Goal: Task Accomplishment & Management: Complete application form

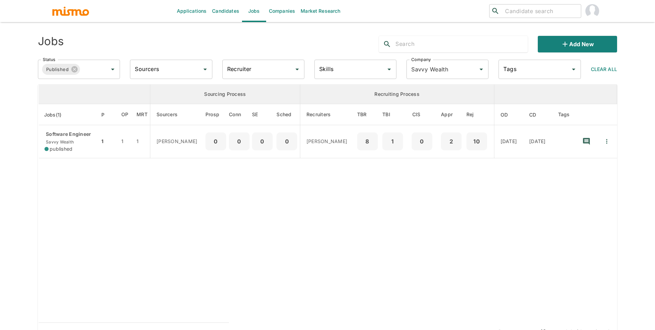
click at [583, 33] on div "Add new" at bounding box center [495, 41] width 244 height 22
click at [583, 38] on button "Add new" at bounding box center [576, 44] width 79 height 17
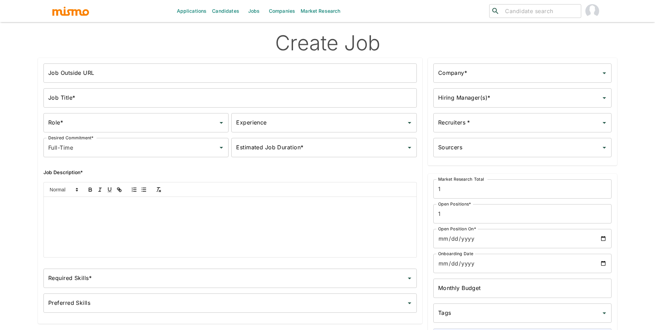
click at [311, 75] on input "Job Outside URL" at bounding box center [229, 72] width 373 height 19
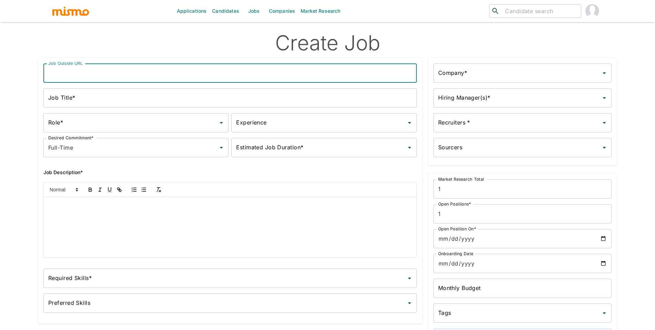
type input "Software Engineer"
click at [125, 97] on input "Job Title*" at bounding box center [229, 97] width 373 height 19
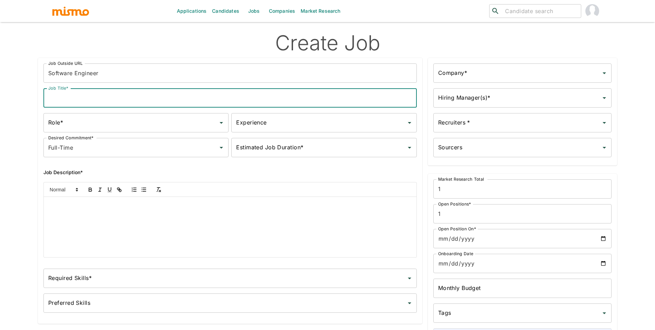
click at [113, 107] on div "Role* Role* Experience Experience Desired Commitment* Full-Time Desired Commitm…" at bounding box center [227, 132] width 379 height 50
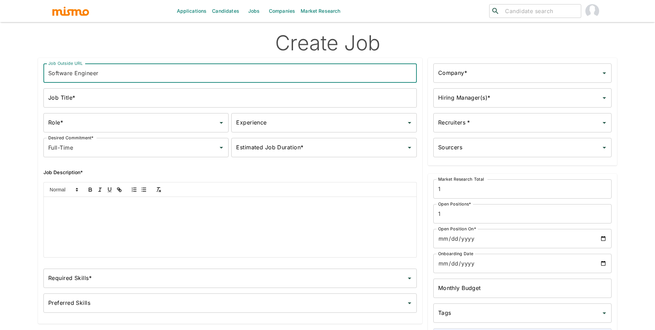
click at [100, 81] on input "Software Engineer" at bounding box center [229, 72] width 373 height 19
click at [100, 107] on div "Role* Role* Experience Experience Desired Commitment* Full-Time Desired Commitm…" at bounding box center [227, 132] width 379 height 50
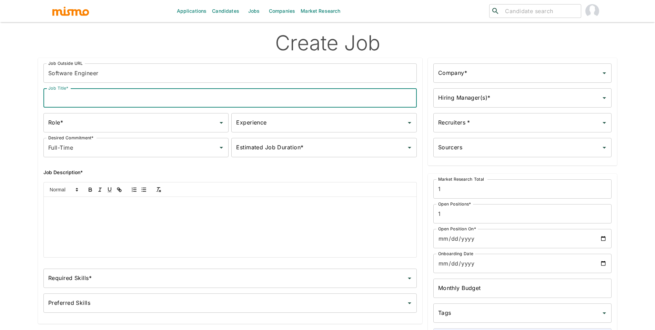
click at [102, 106] on input "Job Title*" at bounding box center [229, 97] width 373 height 19
paste input "Software Engineer"
type input "Software Engineer"
click at [124, 222] on div at bounding box center [230, 227] width 372 height 60
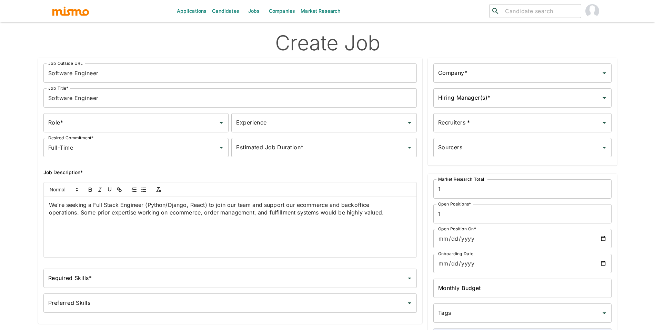
click at [97, 129] on div "Role*" at bounding box center [135, 122] width 185 height 19
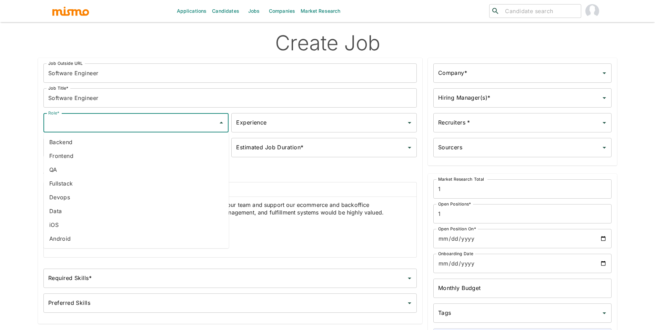
click at [79, 187] on li "Fullstack" at bounding box center [136, 183] width 185 height 14
type input "Fullstack"
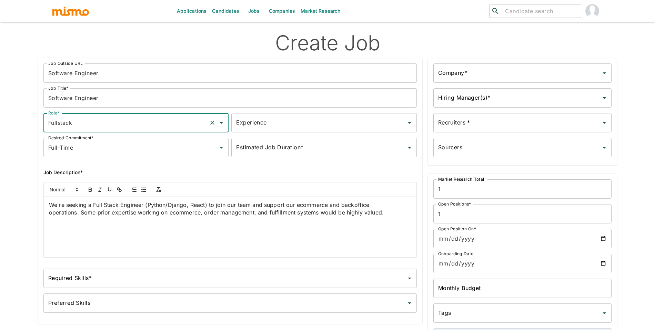
click at [290, 126] on input "Experience" at bounding box center [318, 122] width 168 height 13
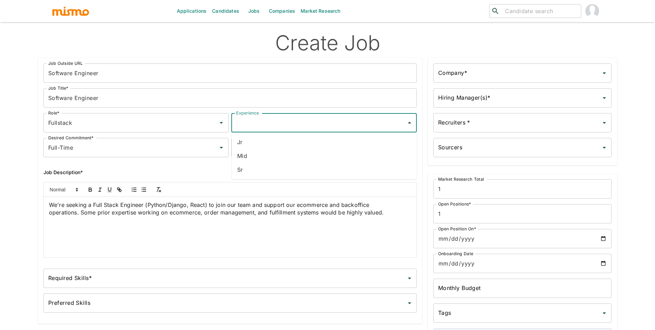
click at [276, 169] on li "Sr" at bounding box center [324, 170] width 185 height 14
type input "Sr"
click at [285, 149] on input "Estimated Job Duration*" at bounding box center [318, 147] width 168 height 13
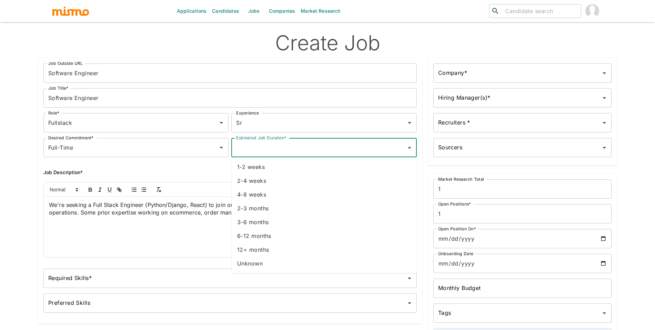
click at [250, 262] on li "Unknown" at bounding box center [324, 263] width 185 height 14
type input "Unknown"
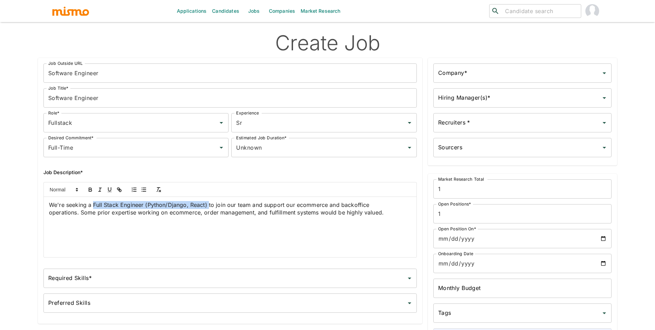
drag, startPoint x: 208, startPoint y: 206, endPoint x: 93, endPoint y: 205, distance: 114.7
click at [93, 205] on span "We're seeking a Full Stack Engineer (Python/Django, React) to join our team and…" at bounding box center [216, 208] width 335 height 15
copy span "Full Stack Engineer (Python/Django, React)"
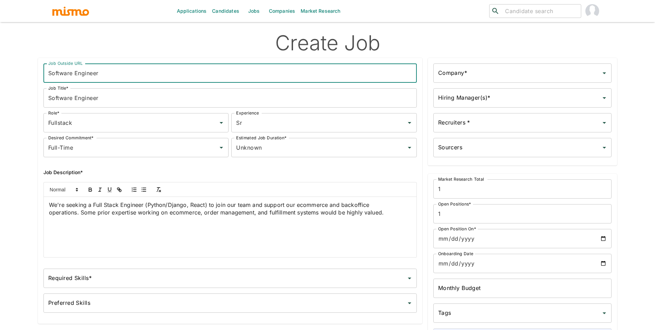
click at [127, 71] on input "Software Engineer" at bounding box center [229, 72] width 373 height 19
paste input "Full Stack Engineer (Python/Django, React)"
type input "Full Stack Engineer (Python/Django, React)"
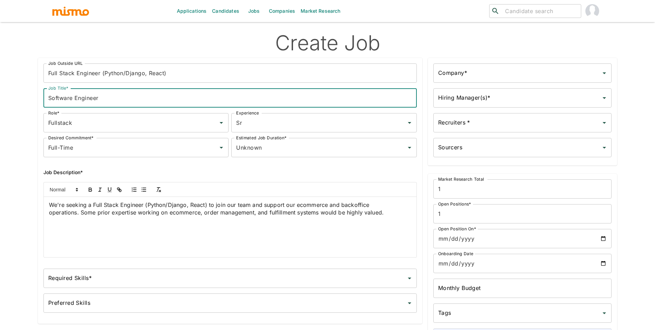
click at [133, 95] on input "Software Engineer" at bounding box center [229, 97] width 373 height 19
paste input "Full Stack Engineer (Python/Django, React)"
type input "Full Stack Engineer (Python/Django, React)"
click at [143, 283] on input "Required Skills*" at bounding box center [225, 277] width 357 height 13
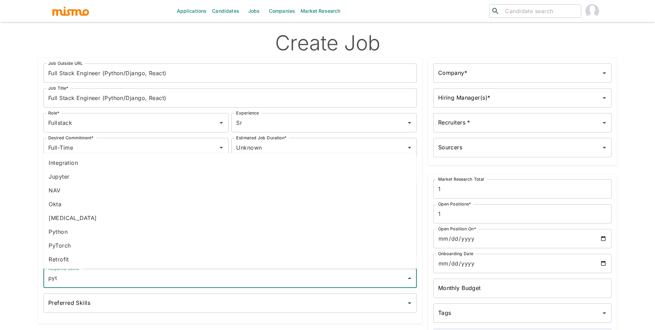
type input "pyth"
click at [111, 245] on li "Python" at bounding box center [229, 245] width 373 height 14
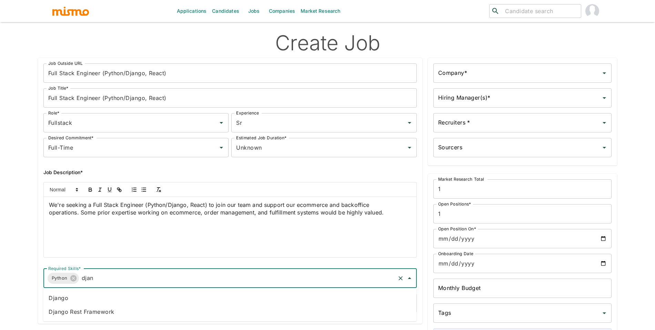
click at [208, 282] on input "djan" at bounding box center [237, 277] width 314 height 13
click at [209, 278] on input "djan" at bounding box center [237, 277] width 314 height 13
type input "e"
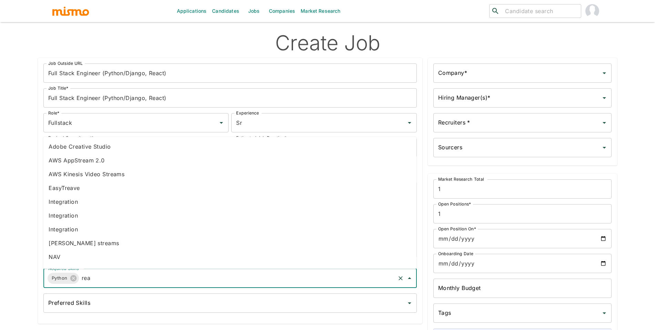
type input "reac"
click at [75, 214] on li "React" at bounding box center [229, 215] width 373 height 14
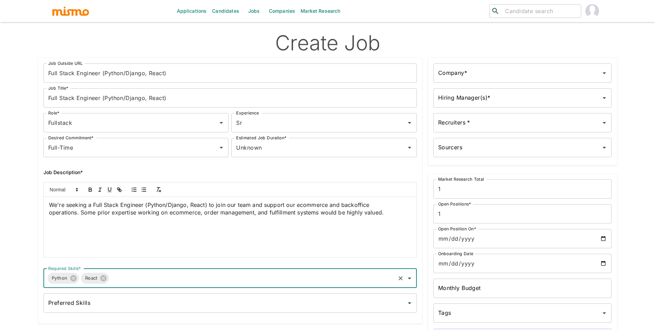
click at [83, 301] on div "Preferred Skills Preferred Skills" at bounding box center [229, 302] width 373 height 19
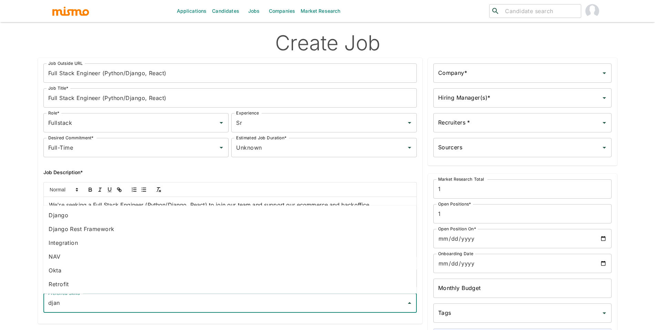
type input "djang"
click at [81, 217] on li "Django" at bounding box center [229, 215] width 373 height 14
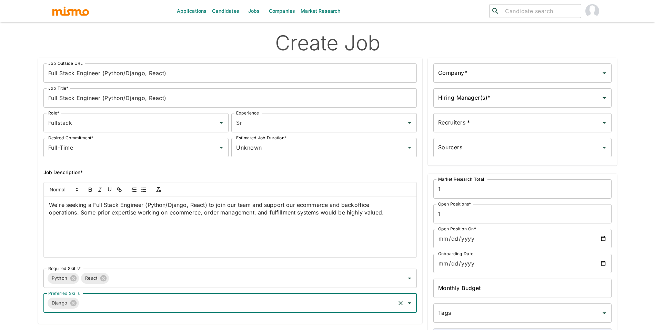
click at [499, 67] on input "Company*" at bounding box center [517, 72] width 162 height 13
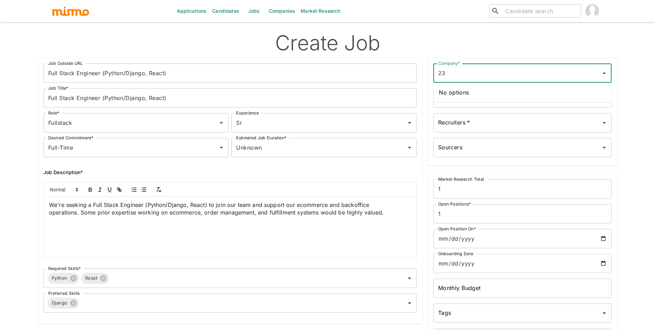
type input "23"
click at [454, 51] on h2 "Create Job" at bounding box center [327, 42] width 579 height 25
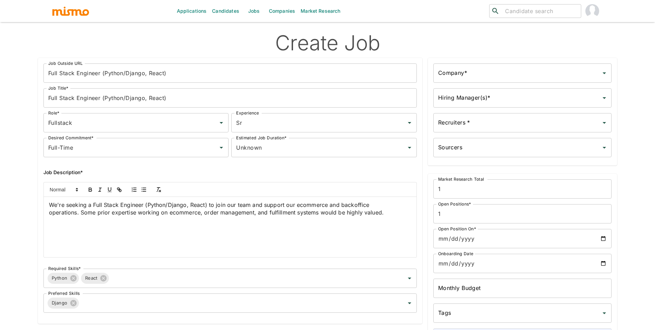
click at [234, 11] on link "Candidates" at bounding box center [225, 11] width 33 height 22
click at [256, 15] on link "Jobs" at bounding box center [254, 11] width 24 height 22
